Goal: Task Accomplishment & Management: Manage account settings

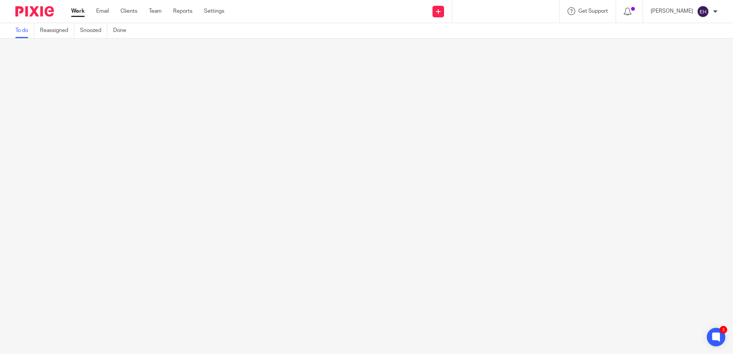
click at [0, 0] on link "Work" at bounding box center [0, 0] width 0 height 0
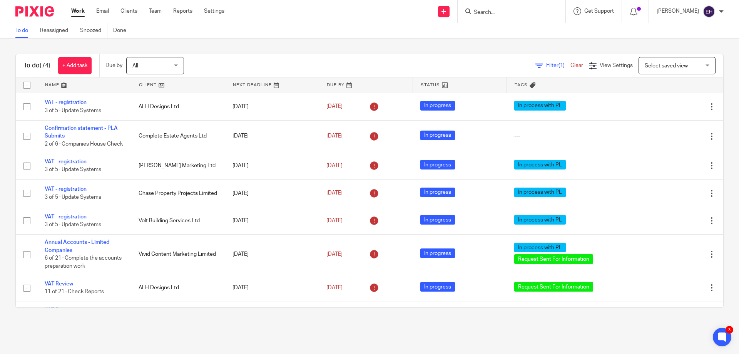
click at [51, 84] on link at bounding box center [84, 84] width 94 height 15
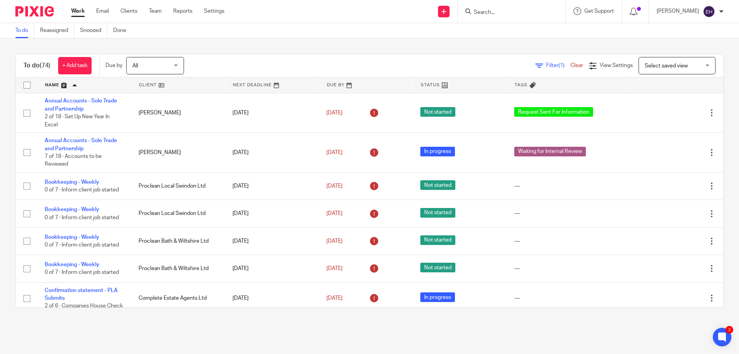
scroll to position [577, 0]
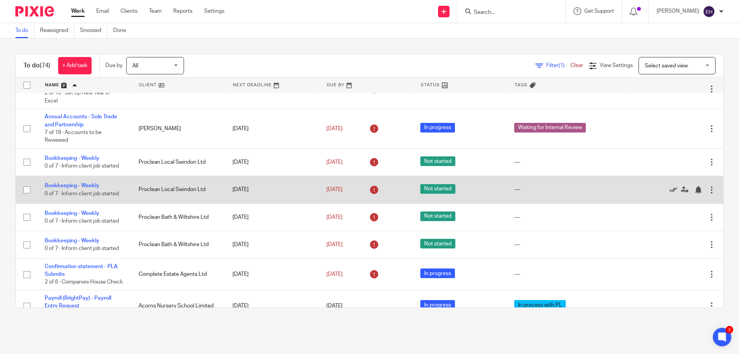
click at [669, 187] on icon at bounding box center [673, 190] width 8 height 8
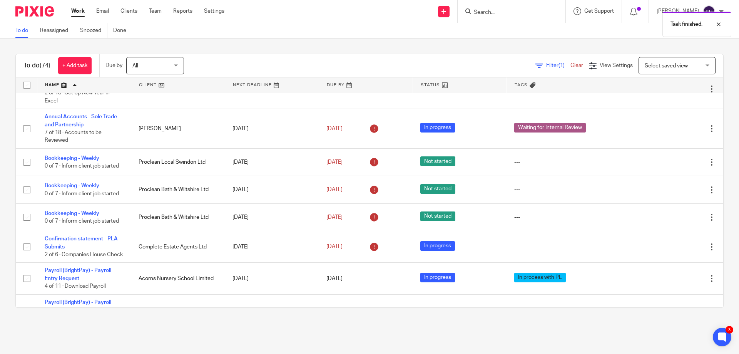
click at [669, 187] on icon at bounding box center [673, 190] width 8 height 8
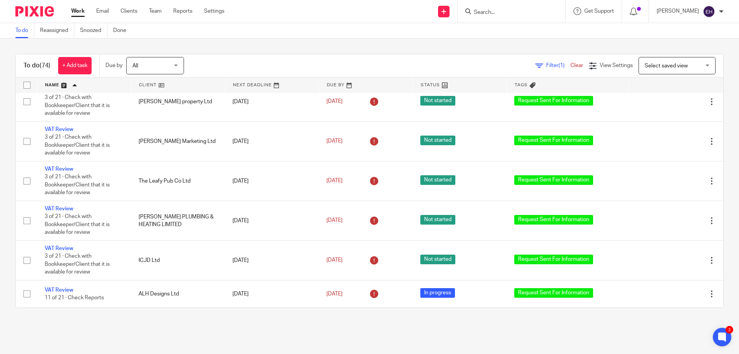
scroll to position [2283, 0]
